Goal: Task Accomplishment & Management: Manage account settings

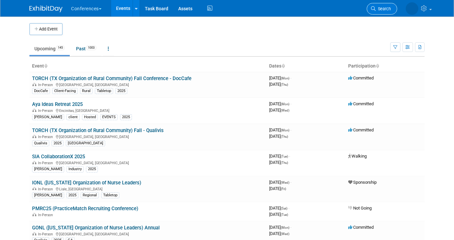
click at [383, 11] on span "Search" at bounding box center [383, 8] width 15 height 5
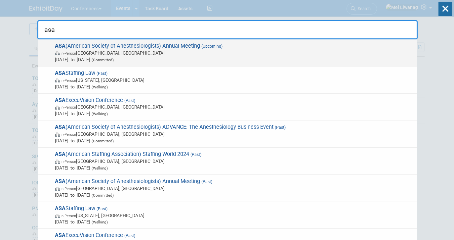
type input "asa"
click at [211, 42] on div "ASA (American Society of Anesthesiologists) Annual Meeting (Upcoming) In-Person…" at bounding box center [227, 52] width 379 height 27
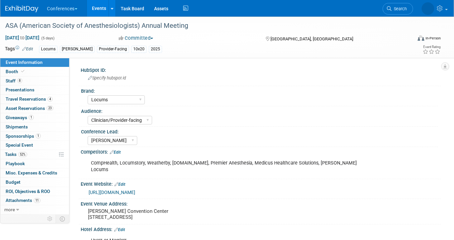
select select "Locums"
select select "Clinician/Provider-facing"
select select "[PERSON_NAME]"
click at [38, 116] on link "1 Giveaways 1" at bounding box center [34, 117] width 69 height 9
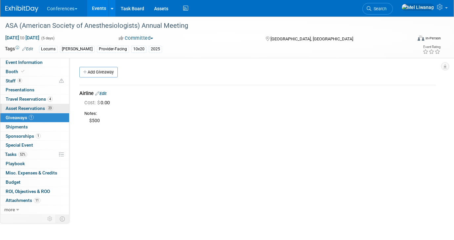
click at [39, 105] on span "Asset Reservations 23" at bounding box center [30, 107] width 48 height 5
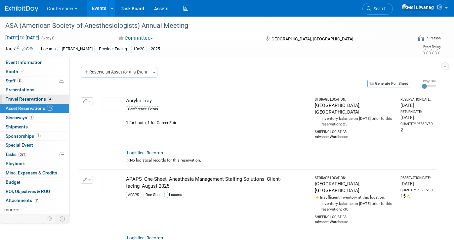
click at [40, 95] on link "4 Travel Reservations 4" at bounding box center [34, 99] width 69 height 9
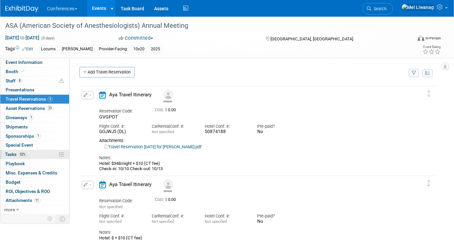
click at [30, 157] on link "52% Tasks 52%" at bounding box center [34, 154] width 69 height 9
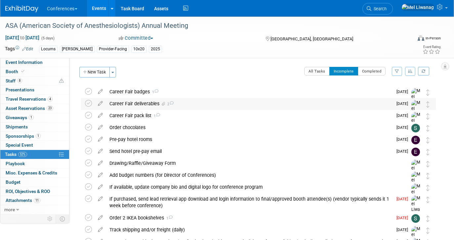
click at [185, 108] on div "Career Fair deliverables 2" at bounding box center [249, 103] width 286 height 11
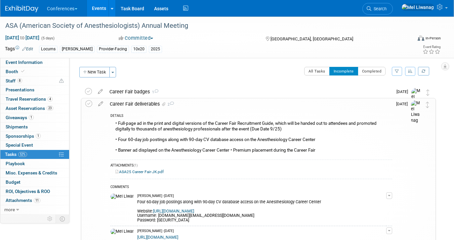
click at [185, 108] on div "Career Fair deliverables 2" at bounding box center [249, 103] width 286 height 11
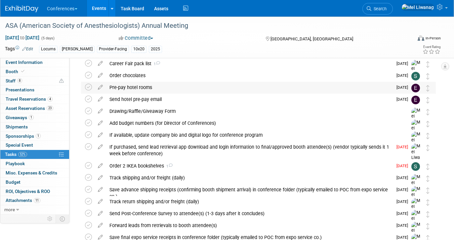
scroll to position [56, 0]
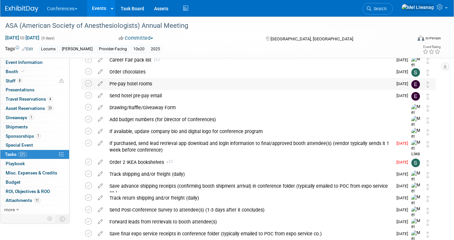
click at [175, 144] on div "If purchased, send lead retrieval app download and login information to final/a…" at bounding box center [249, 147] width 286 height 18
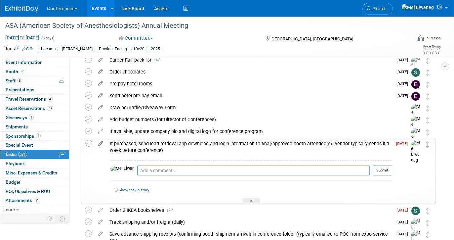
click at [103, 142] on icon at bounding box center [101, 142] width 12 height 8
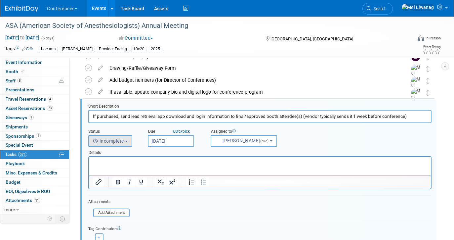
scroll to position [97, 0]
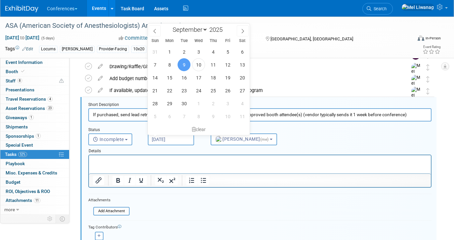
click at [171, 143] on input "Sep 9, 2025" at bounding box center [171, 139] width 46 height 12
click at [243, 34] on span at bounding box center [243, 30] width 12 height 11
select select "9"
click at [225, 51] on span "3" at bounding box center [227, 51] width 13 height 13
type input "Oct 3, 2025"
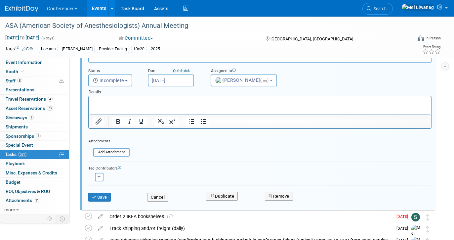
scroll to position [160, 0]
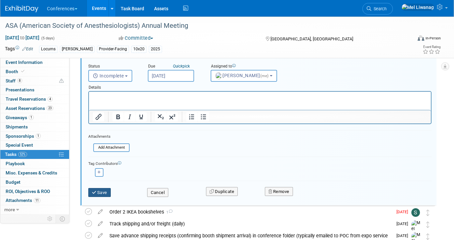
click at [107, 195] on button "Save" at bounding box center [99, 192] width 22 height 9
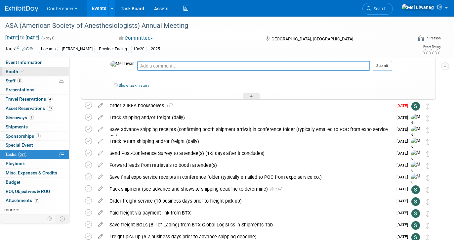
click at [43, 72] on link "Booth" at bounding box center [34, 71] width 69 height 9
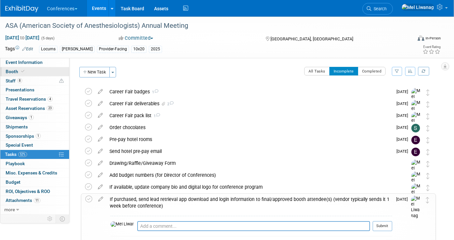
select select "10'x20'"
select select "Yes"
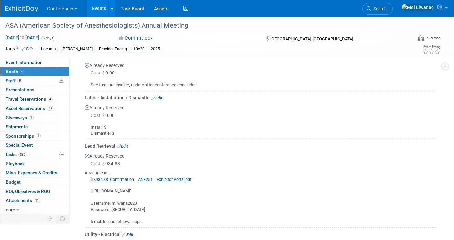
scroll to position [412, 0]
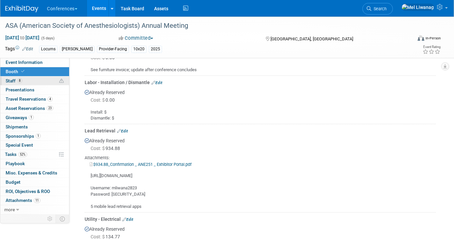
click at [25, 78] on link "8 Staff 8" at bounding box center [34, 80] width 69 height 9
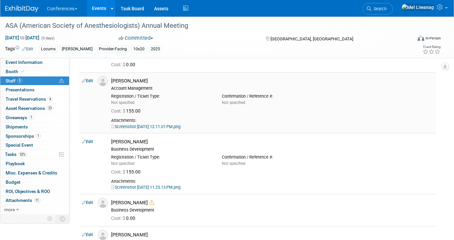
scroll to position [45, 0]
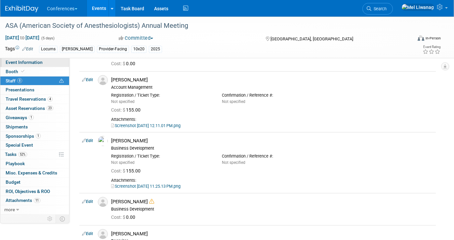
click at [42, 62] on link "Event Information" at bounding box center [34, 62] width 69 height 9
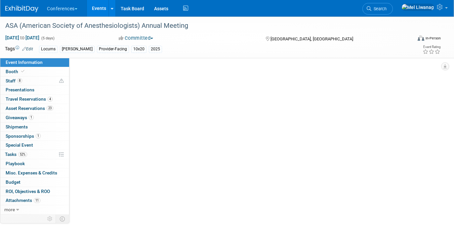
select select "Locums"
select select "Clinician/Provider-facing"
select select "Mel"
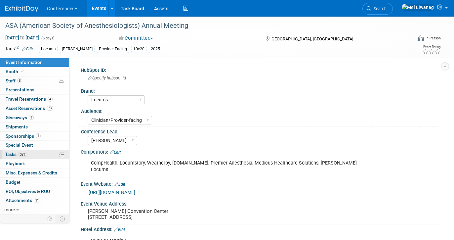
click at [26, 150] on link "52% Tasks 52%" at bounding box center [34, 154] width 69 height 9
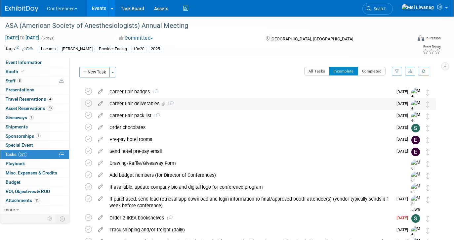
click at [168, 107] on div "Career Fair deliverables 2" at bounding box center [249, 103] width 286 height 11
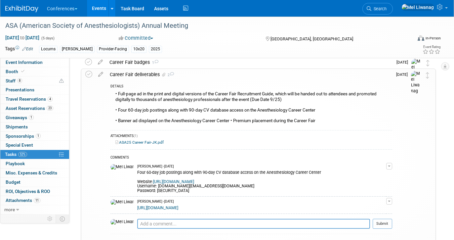
scroll to position [29, 0]
click at [390, 202] on button "button" at bounding box center [389, 201] width 6 height 7
click at [383, 211] on link "Edit Comment" at bounding box center [365, 210] width 52 height 9
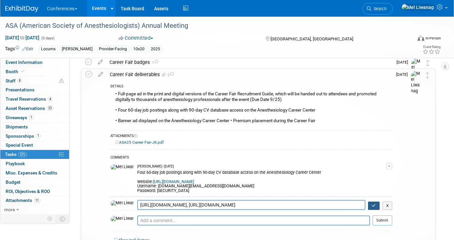
type textarea "https://app.clickup.com/t/86a6q4bpk, https://app.clickup.com/t/86a8za67x"
click at [372, 204] on icon "button" at bounding box center [374, 205] width 4 height 4
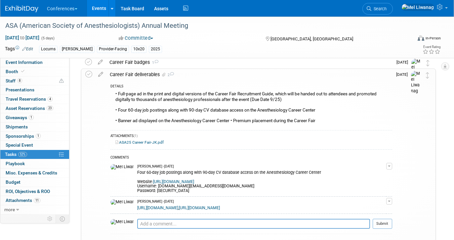
click at [212, 76] on div "Career Fair deliverables 2" at bounding box center [249, 74] width 286 height 11
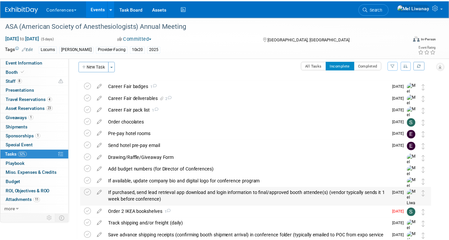
scroll to position [0, 0]
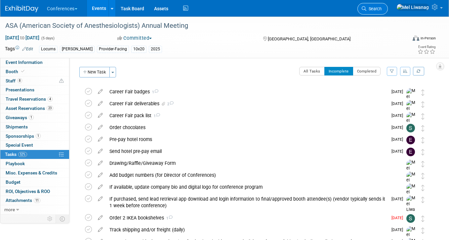
click at [381, 8] on span "Search" at bounding box center [373, 8] width 15 height 5
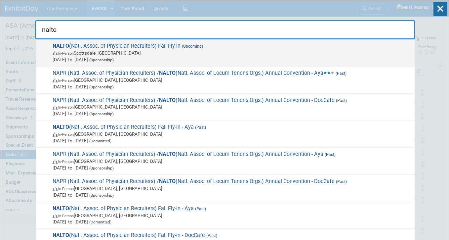
type input "nalto"
click at [273, 45] on span "NALTO (Natl. Assoc. of Physician Recruiters) Fall Fly-in (Upcoming) In-Person S…" at bounding box center [231, 53] width 361 height 20
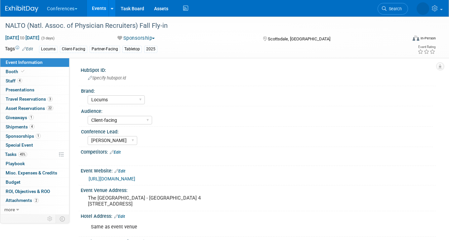
select select "Locums"
select select "Client-facing"
select select "[PERSON_NAME]"
click at [42, 155] on link "45% Tasks 45%" at bounding box center [34, 154] width 69 height 9
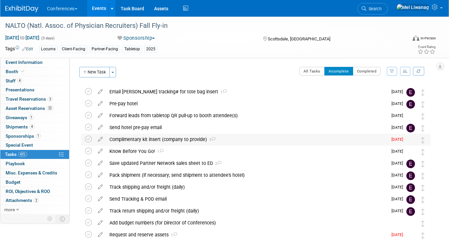
click at [224, 138] on div "Complimentary kit insert (company to provide) 3" at bounding box center [246, 139] width 281 height 11
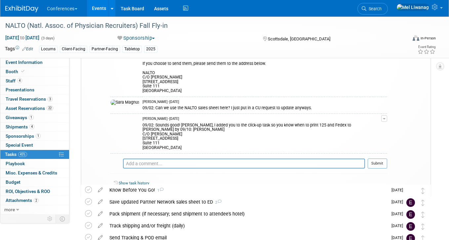
scroll to position [271, 0]
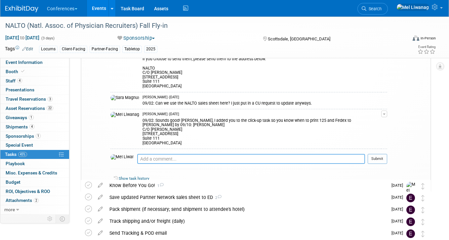
click at [185, 154] on textarea at bounding box center [251, 159] width 228 height 10
type textarea "-"
paste textarea "https://app.clickup.com/t/86abfu871"
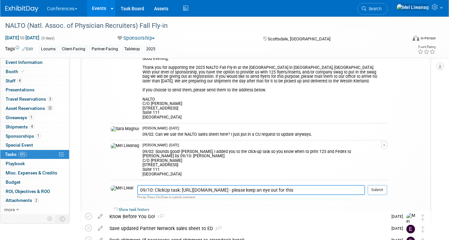
scroll to position [240, 0]
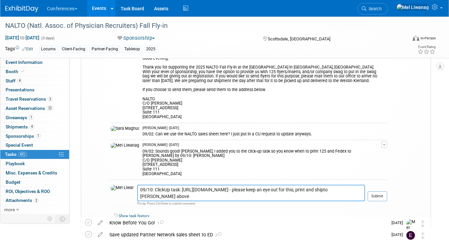
click at [249, 184] on textarea "09/10: ClickUp task: https://app.clickup.com/t/86abfu871 - please keep an eye o…" at bounding box center [251, 192] width 228 height 17
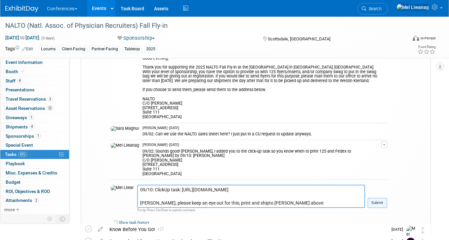
type textarea "09/10: ClickUp task: https://app.clickup.com/t/86abfu871 Erin, please keep an e…"
click at [376, 198] on button "Submit" at bounding box center [378, 203] width 20 height 10
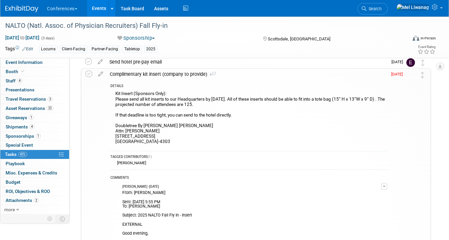
scroll to position [65, 0]
click at [102, 72] on icon at bounding box center [101, 73] width 12 height 8
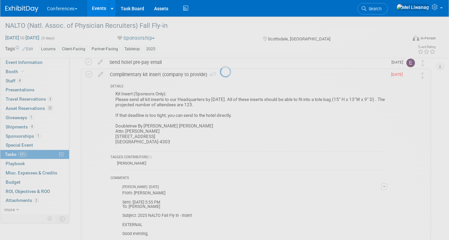
select select "8"
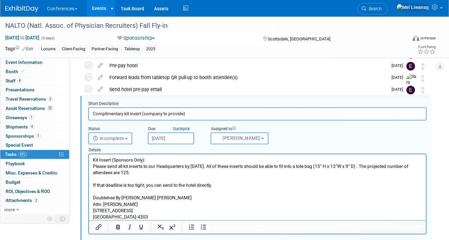
scroll to position [37, 0]
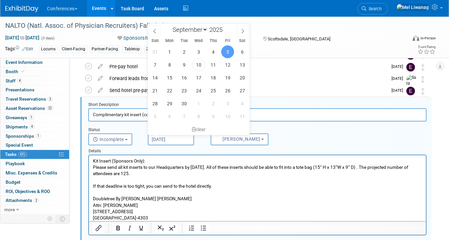
click at [173, 140] on input "Sep 5, 2025" at bounding box center [171, 139] width 46 height 12
click at [213, 66] on span "11" at bounding box center [213, 64] width 13 height 13
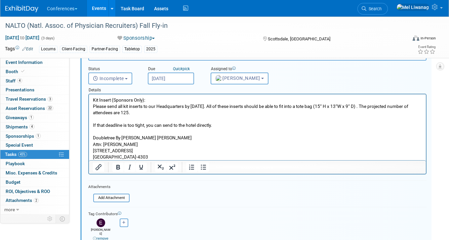
scroll to position [99, 0]
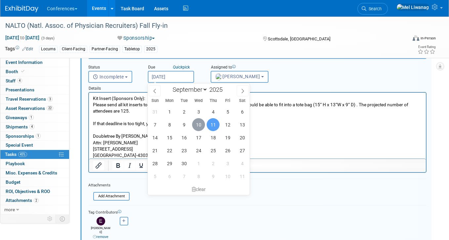
click at [201, 119] on span "10" at bounding box center [198, 124] width 13 height 13
type input "Sep 10, 2025"
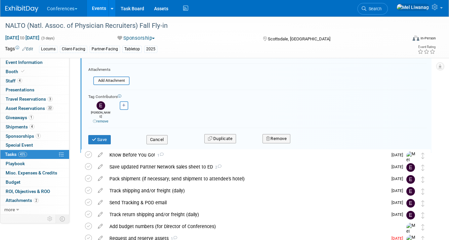
scroll to position [231, 0]
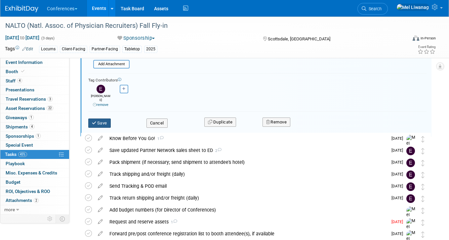
click at [106, 118] on button "Save" at bounding box center [99, 122] width 22 height 9
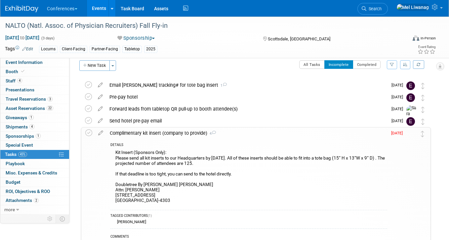
scroll to position [2, 0]
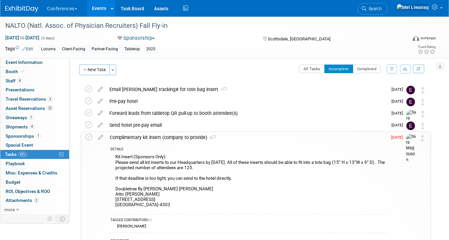
click at [252, 139] on div "Complimentary kit insert (company to provide) 4" at bounding box center [246, 137] width 281 height 11
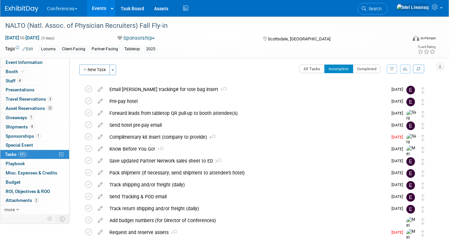
click at [79, 10] on button "Conferences" at bounding box center [65, 7] width 39 height 15
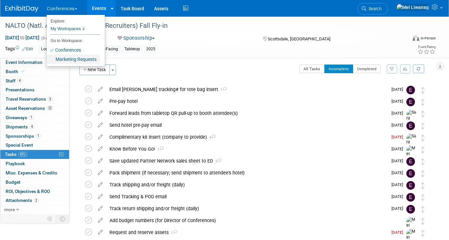
click at [81, 59] on link "Marketing Requests" at bounding box center [73, 59] width 53 height 9
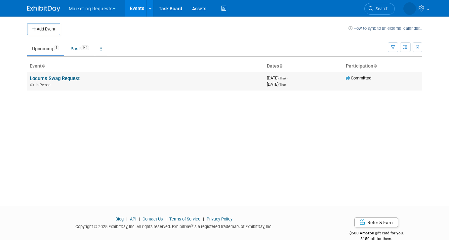
click at [67, 75] on td "Locums Swag Request In-Person" at bounding box center [145, 81] width 237 height 19
click at [67, 79] on link "Locums Swag Request" at bounding box center [55, 78] width 50 height 6
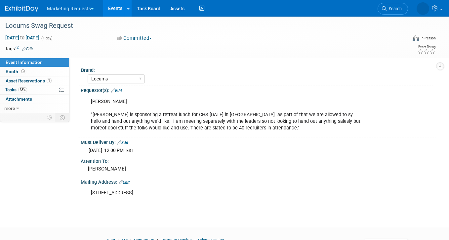
select select "Locums"
click at [26, 92] on span "Tasks 33%" at bounding box center [16, 89] width 22 height 5
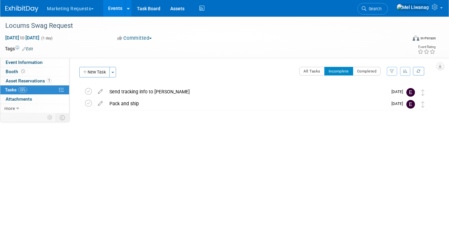
click at [243, 133] on div "Locums Swag Request [DATE] to [DATE] (Going) Send tracking info to [PERSON_NAME…" at bounding box center [254, 115] width 353 height 58
click at [146, 91] on div "Send tracking info to [PERSON_NAME]" at bounding box center [246, 91] width 281 height 11
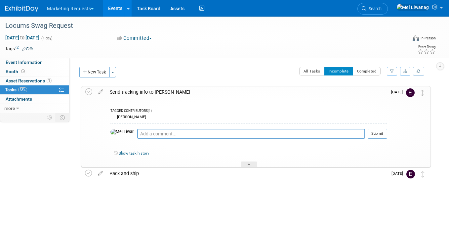
click at [146, 91] on div "Send tracking info to [PERSON_NAME]" at bounding box center [246, 91] width 281 height 11
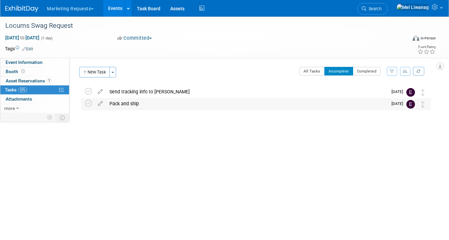
click at [139, 100] on div "Pack and ship" at bounding box center [246, 103] width 281 height 11
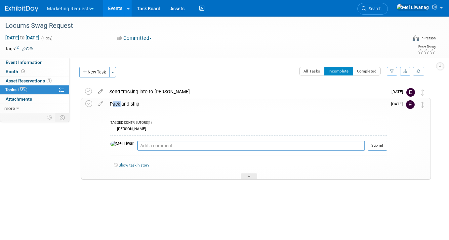
click at [139, 100] on div "Pack and ship" at bounding box center [246, 103] width 281 height 11
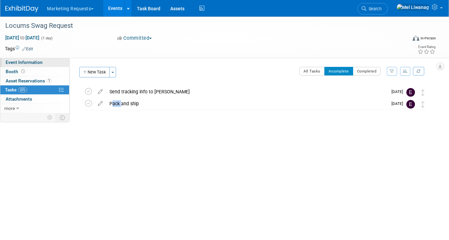
click at [38, 65] on span "Event Information" at bounding box center [24, 61] width 37 height 5
select select "Locums"
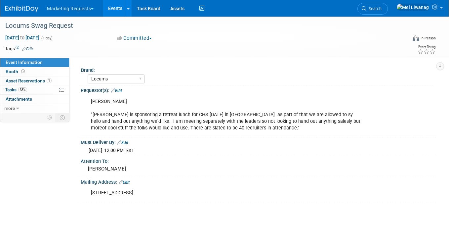
click at [91, 12] on button "Marketing Requests" at bounding box center [74, 7] width 56 height 15
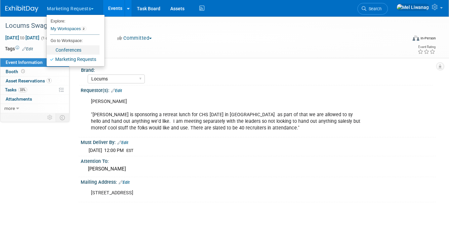
click at [80, 51] on link "Conferences" at bounding box center [73, 49] width 53 height 9
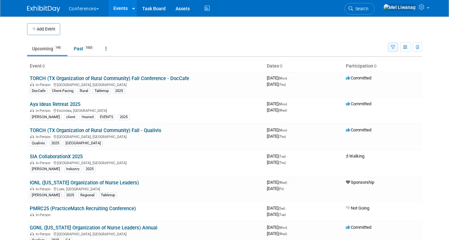
click at [389, 45] on button "button" at bounding box center [393, 47] width 10 height 10
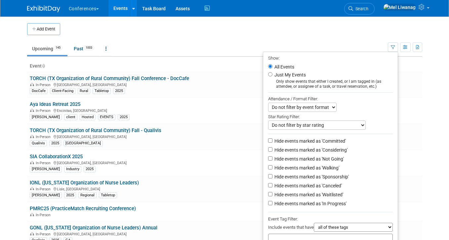
click at [298, 75] on label "Just My Events" at bounding box center [289, 74] width 33 height 7
click at [272, 75] on input "Just My Events" at bounding box center [270, 74] width 4 height 4
radio input "true"
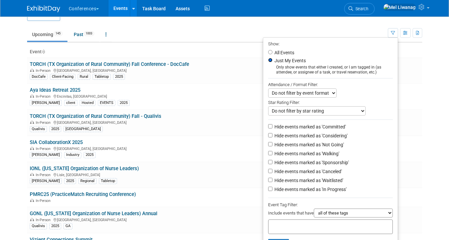
scroll to position [16, 0]
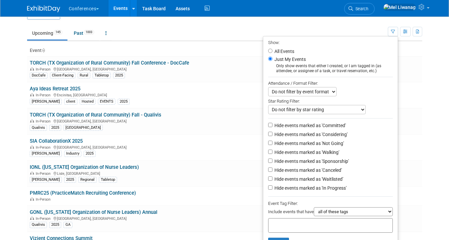
click at [309, 144] on label "Hide events marked as 'Not Going'" at bounding box center [308, 143] width 71 height 7
click at [272, 144] on input "Hide events marked as 'Not Going'" at bounding box center [270, 142] width 4 height 4
checkbox input "true"
click at [308, 177] on label "Hide events marked as 'Waitlisted'" at bounding box center [308, 179] width 70 height 7
click at [272, 177] on input "Hide events marked as 'Waitlisted'" at bounding box center [270, 178] width 4 height 4
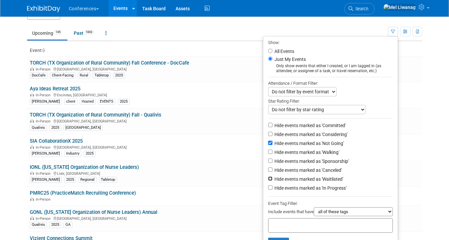
checkbox input "true"
click at [308, 172] on label "Hide events marked as 'Canceled'" at bounding box center [307, 170] width 69 height 7
click at [272, 172] on input "Hide events marked as 'Canceled'" at bounding box center [270, 169] width 4 height 4
checkbox input "true"
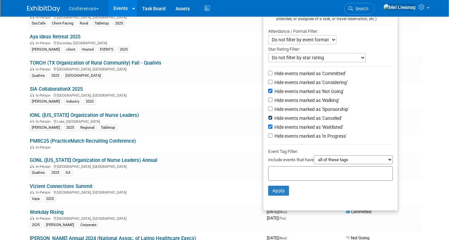
scroll to position [76, 0]
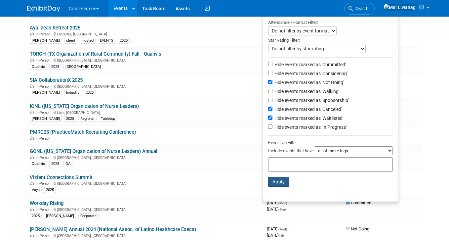
click at [281, 180] on button "Apply" at bounding box center [278, 182] width 21 height 10
